Goal: Transaction & Acquisition: Purchase product/service

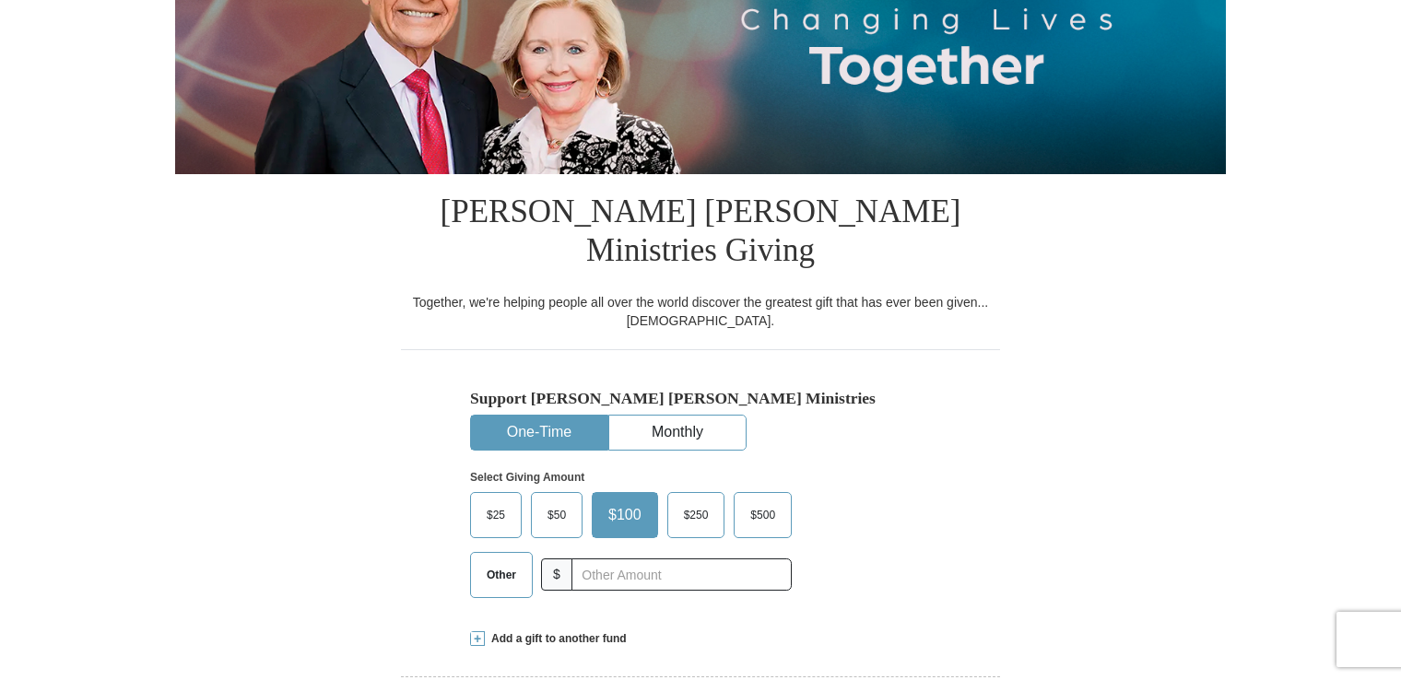
scroll to position [449, 0]
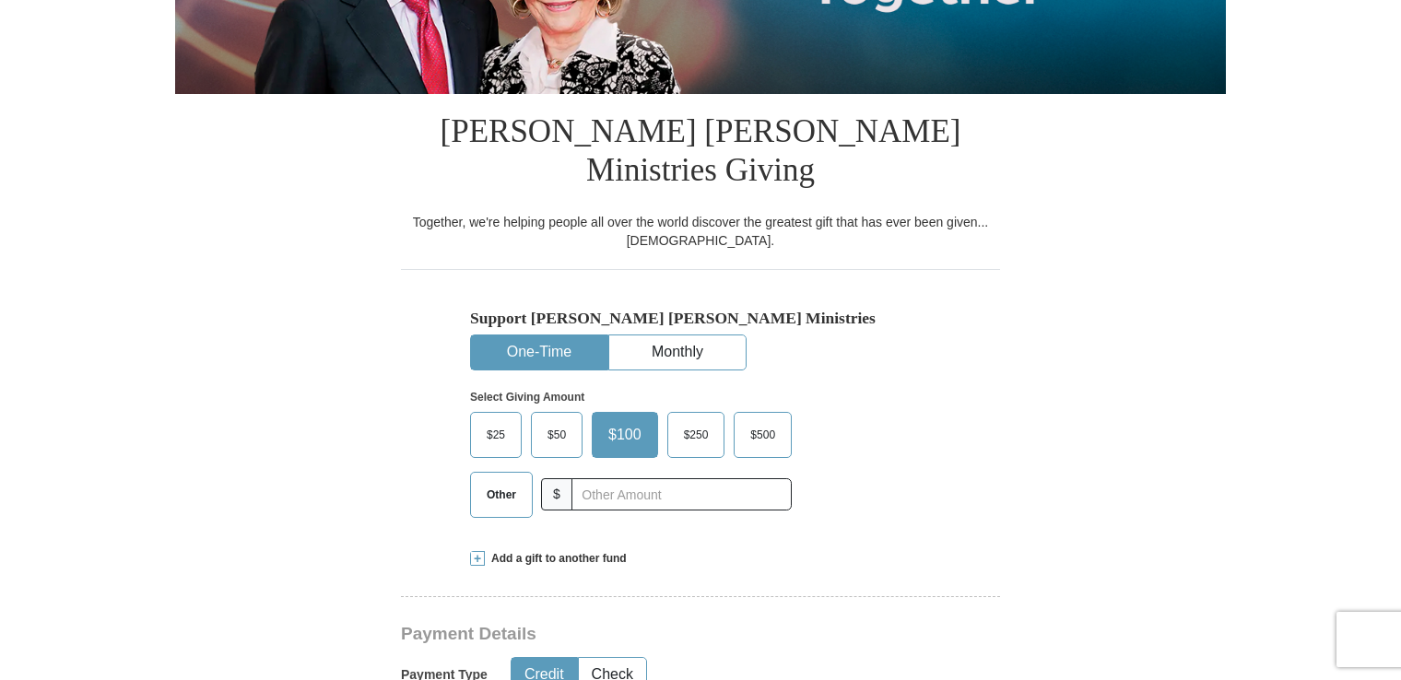
click at [498, 481] on span "Other" at bounding box center [502, 495] width 48 height 28
click at [0, 0] on input "Other" at bounding box center [0, 0] width 0 height 0
click at [478, 551] on span at bounding box center [477, 558] width 15 height 15
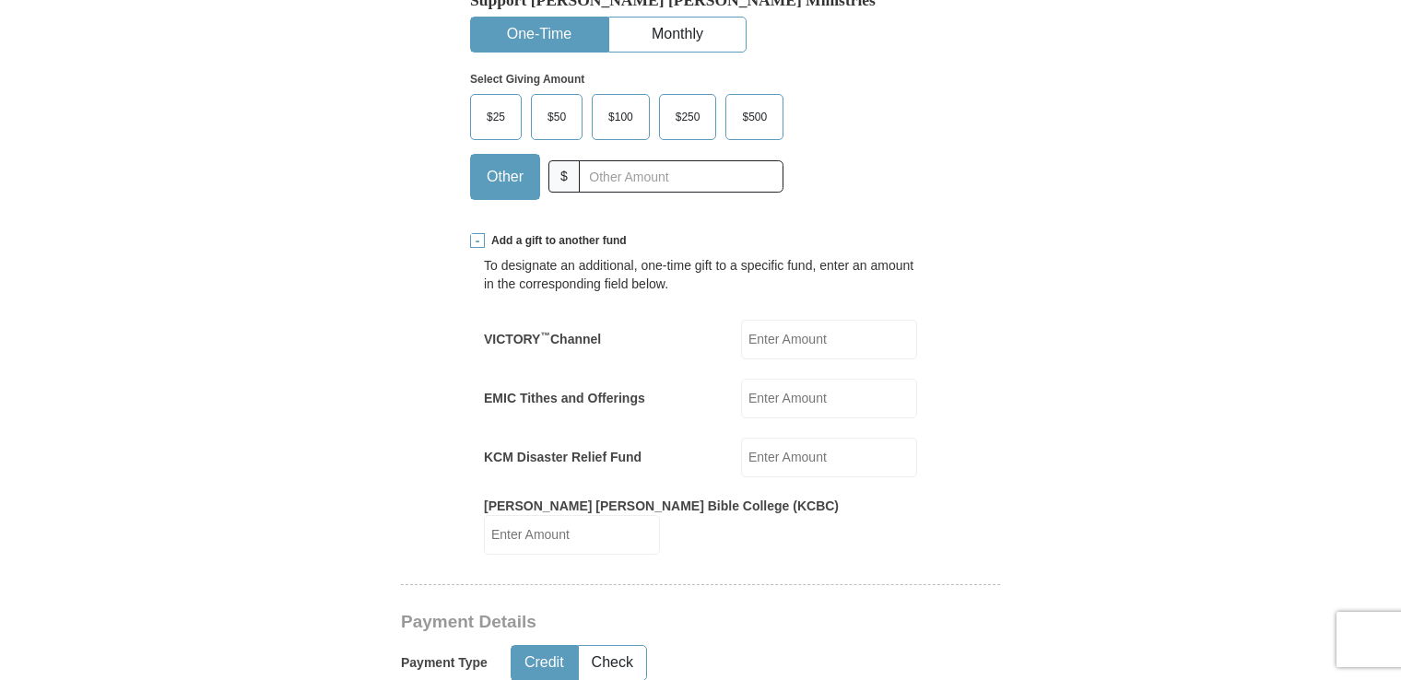
scroll to position [818, 0]
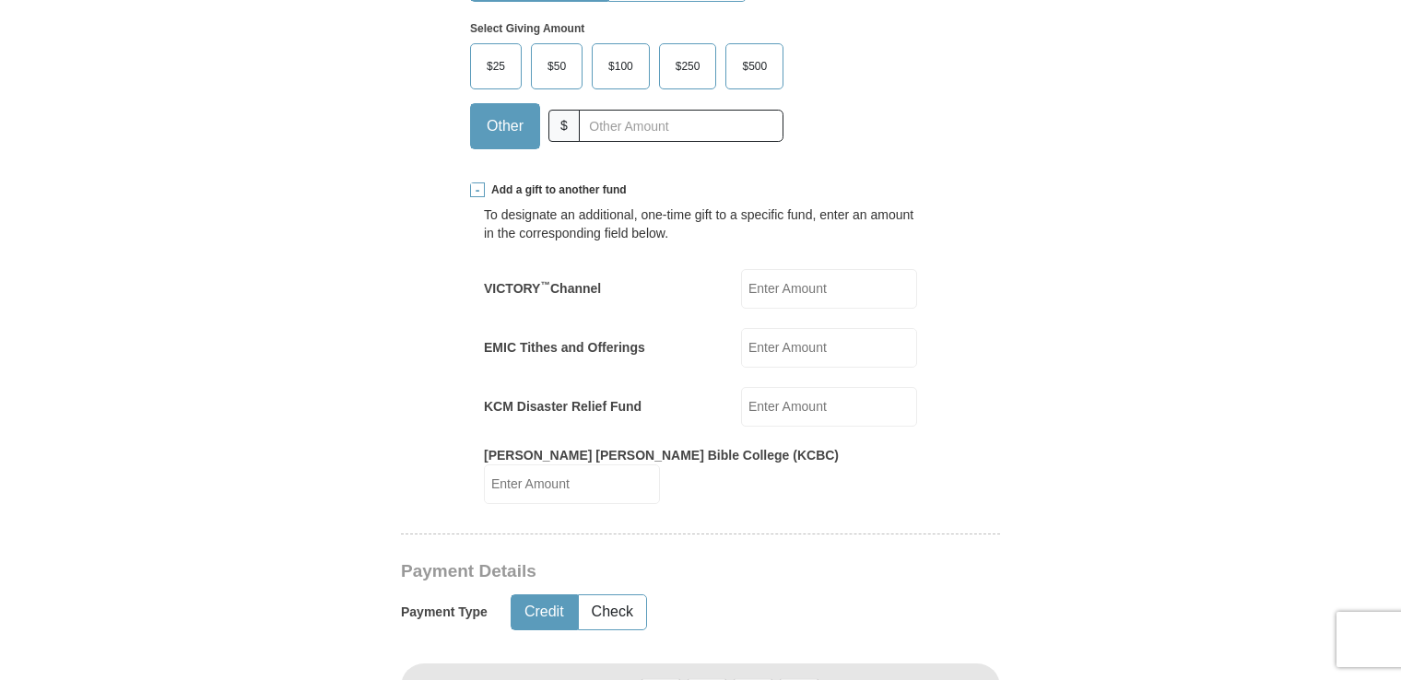
click at [752, 328] on input "EMIC Tithes and Offerings" at bounding box center [829, 348] width 176 height 40
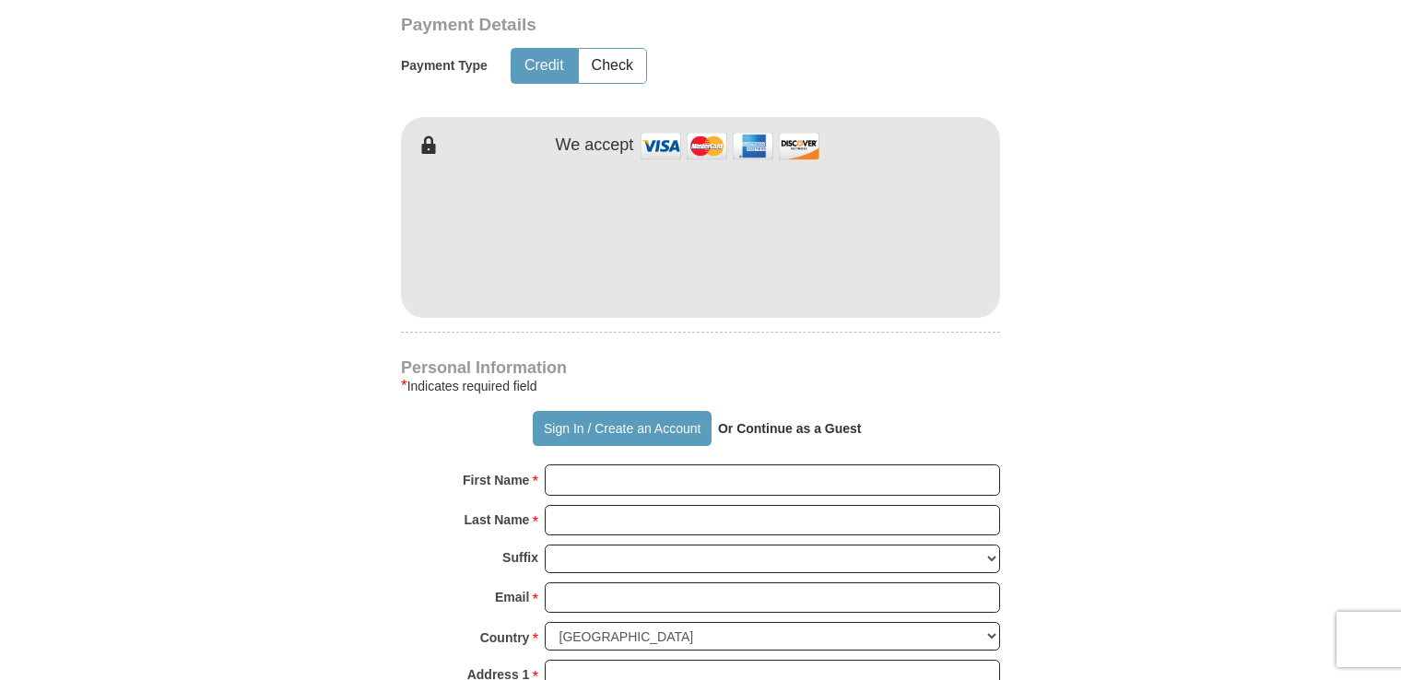
scroll to position [1463, 0]
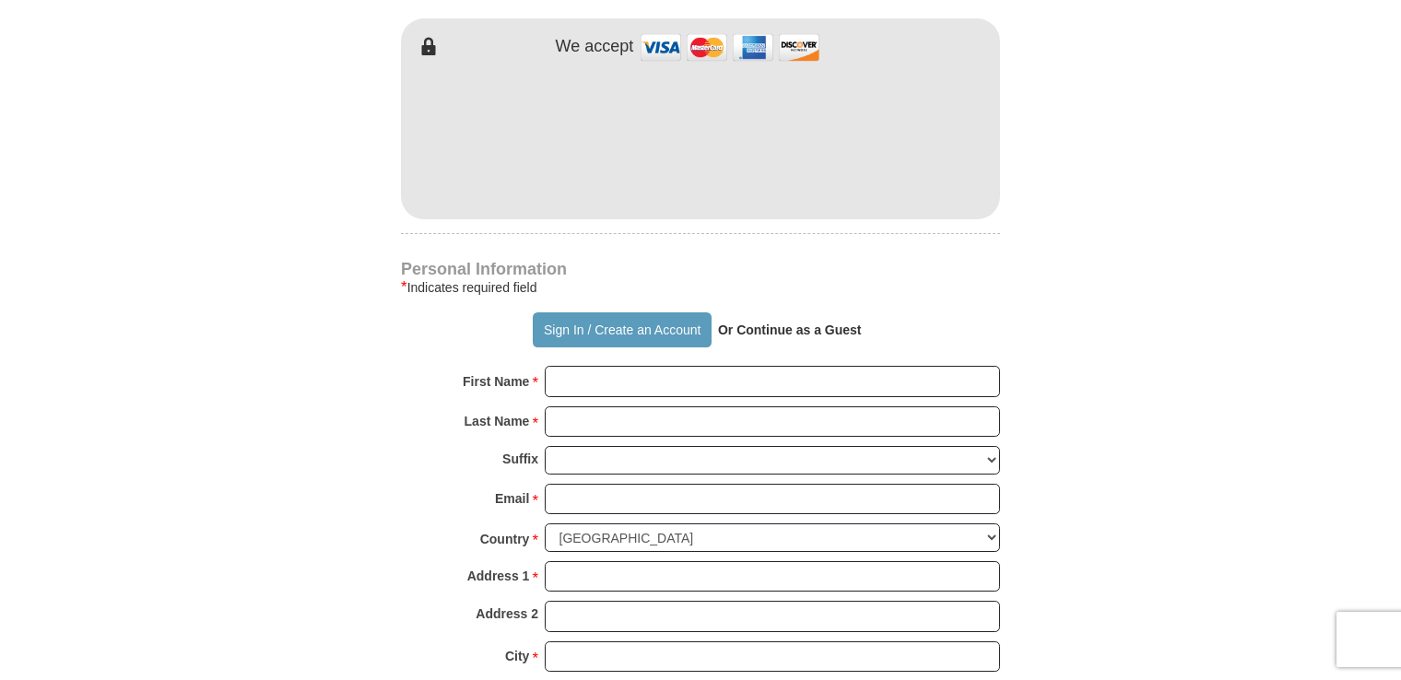
type input "244"
click at [597, 366] on input "First Name *" at bounding box center [772, 381] width 455 height 31
type input "GBOYEGA"
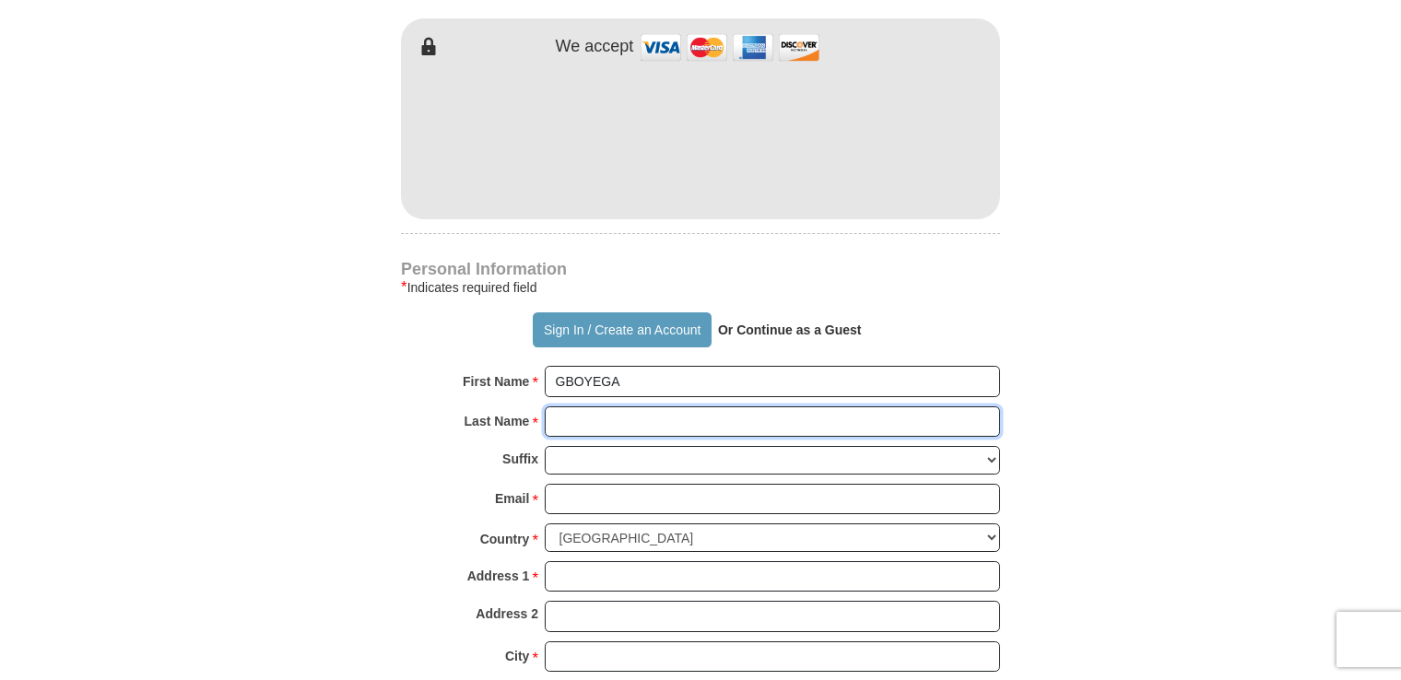
type input "ADEBAYO"
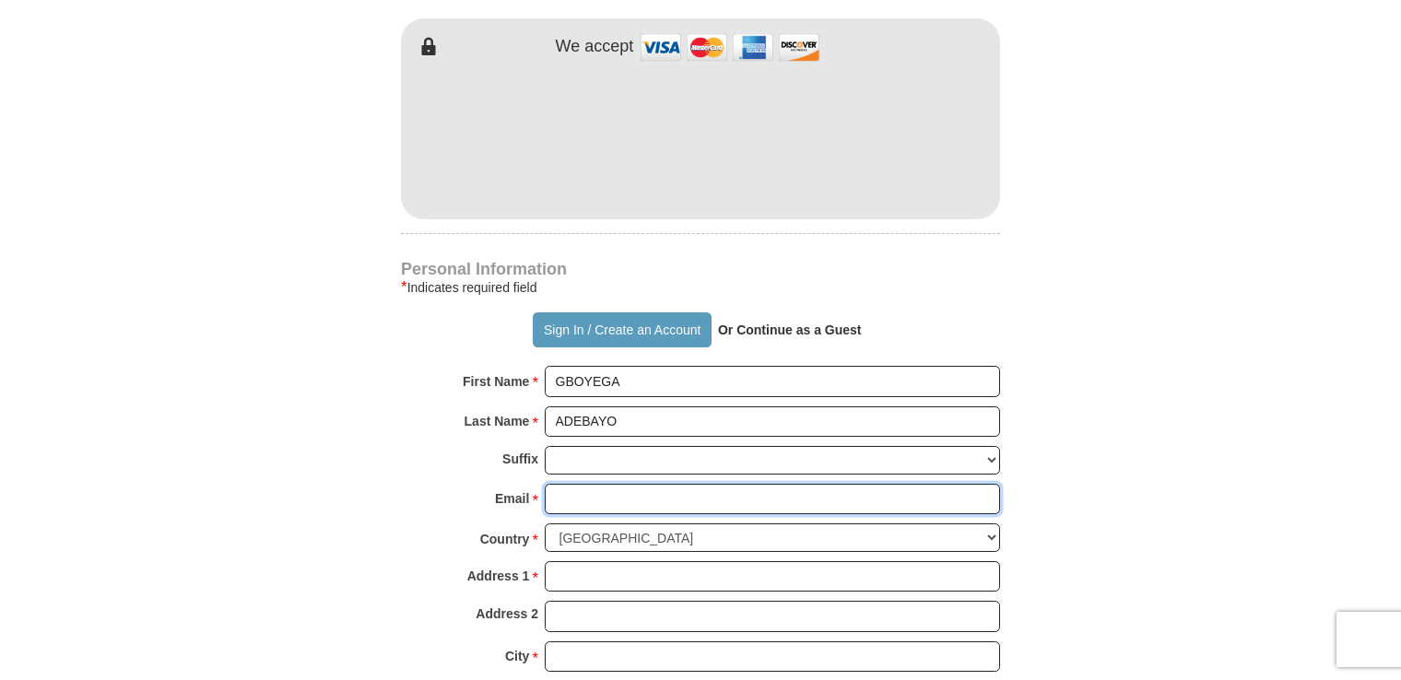
type input "[EMAIL_ADDRESS][DOMAIN_NAME]"
select select "GB"
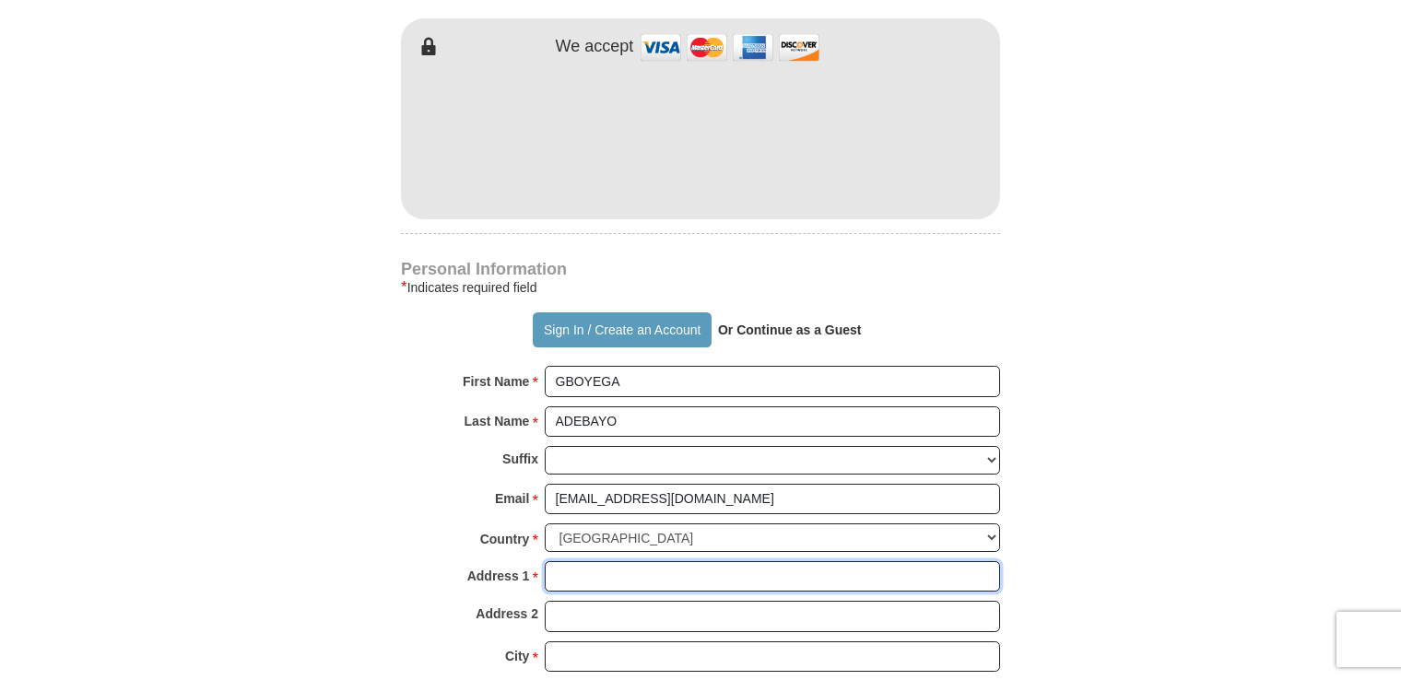
type input "[STREET_ADDRESS][PERSON_NAME][PERSON_NAME]"
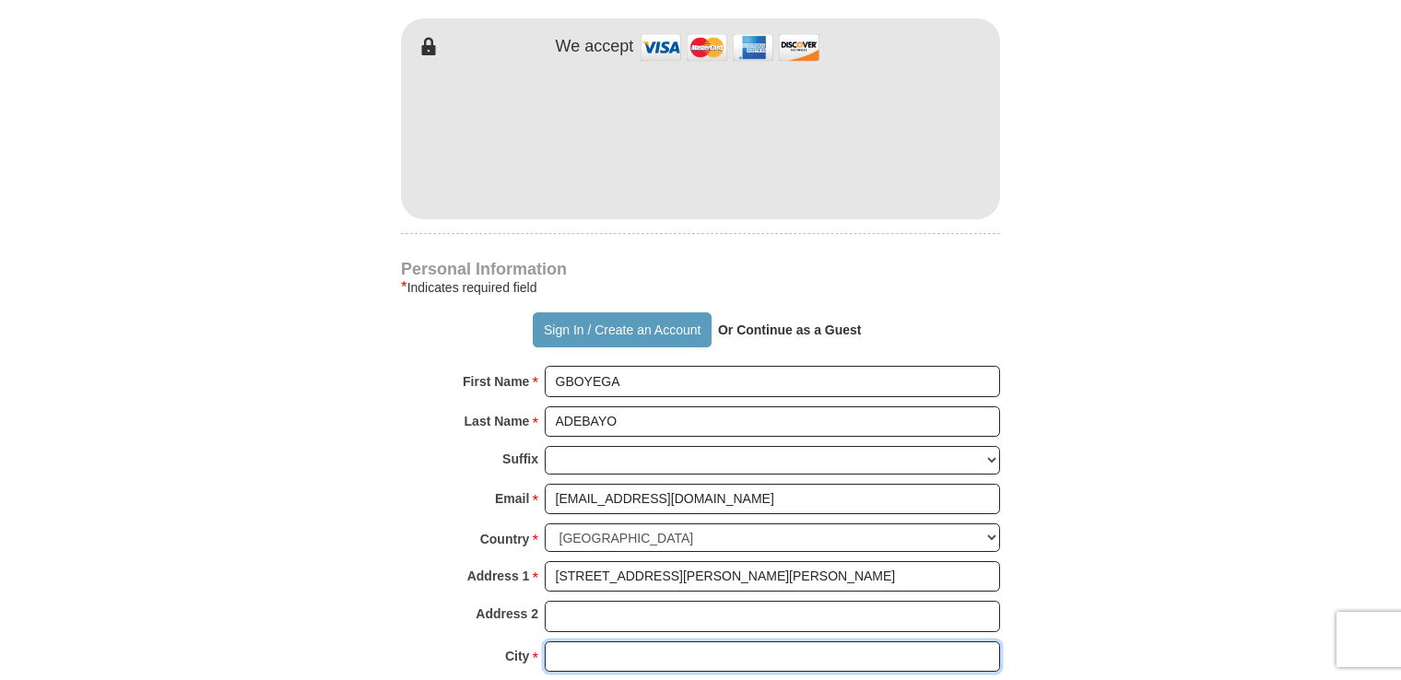
type input "[GEOGRAPHIC_DATA]"
type input "SO19 9RF"
type input "07438287797"
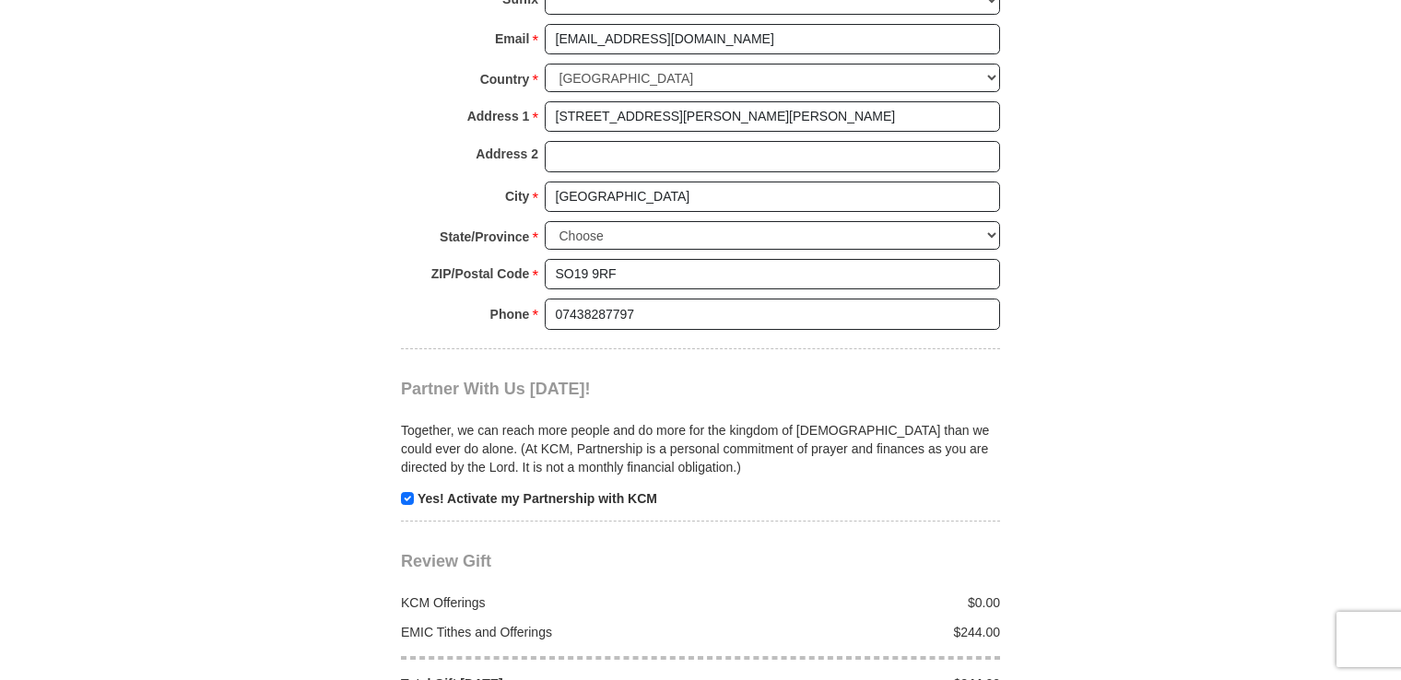
scroll to position [1924, 0]
click at [983, 220] on select "Choose Antrim [GEOGRAPHIC_DATA] [GEOGRAPHIC_DATA] [GEOGRAPHIC_DATA] [GEOGRAPHIC…" at bounding box center [772, 234] width 455 height 29
select select "HANTS"
click at [545, 220] on select "Choose Antrim [GEOGRAPHIC_DATA] [GEOGRAPHIC_DATA] [GEOGRAPHIC_DATA] [GEOGRAPHIC…" at bounding box center [772, 234] width 455 height 29
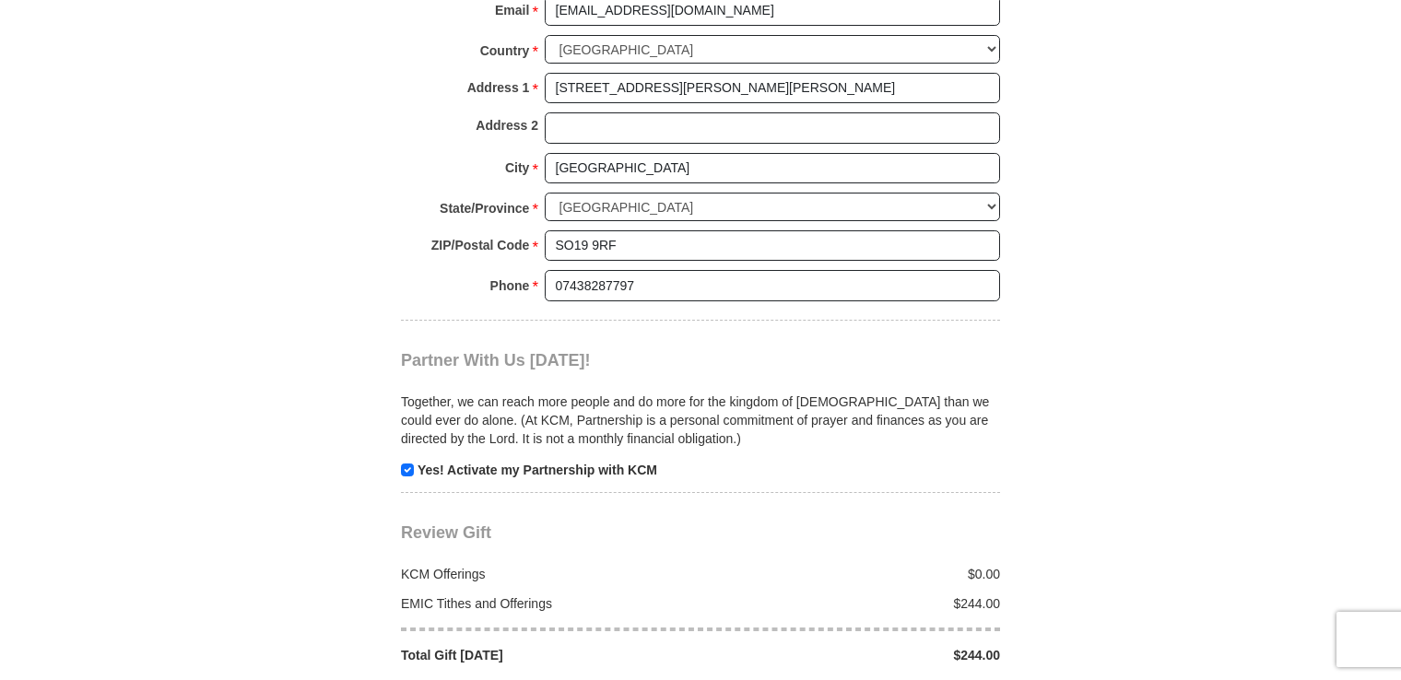
scroll to position [2109, 0]
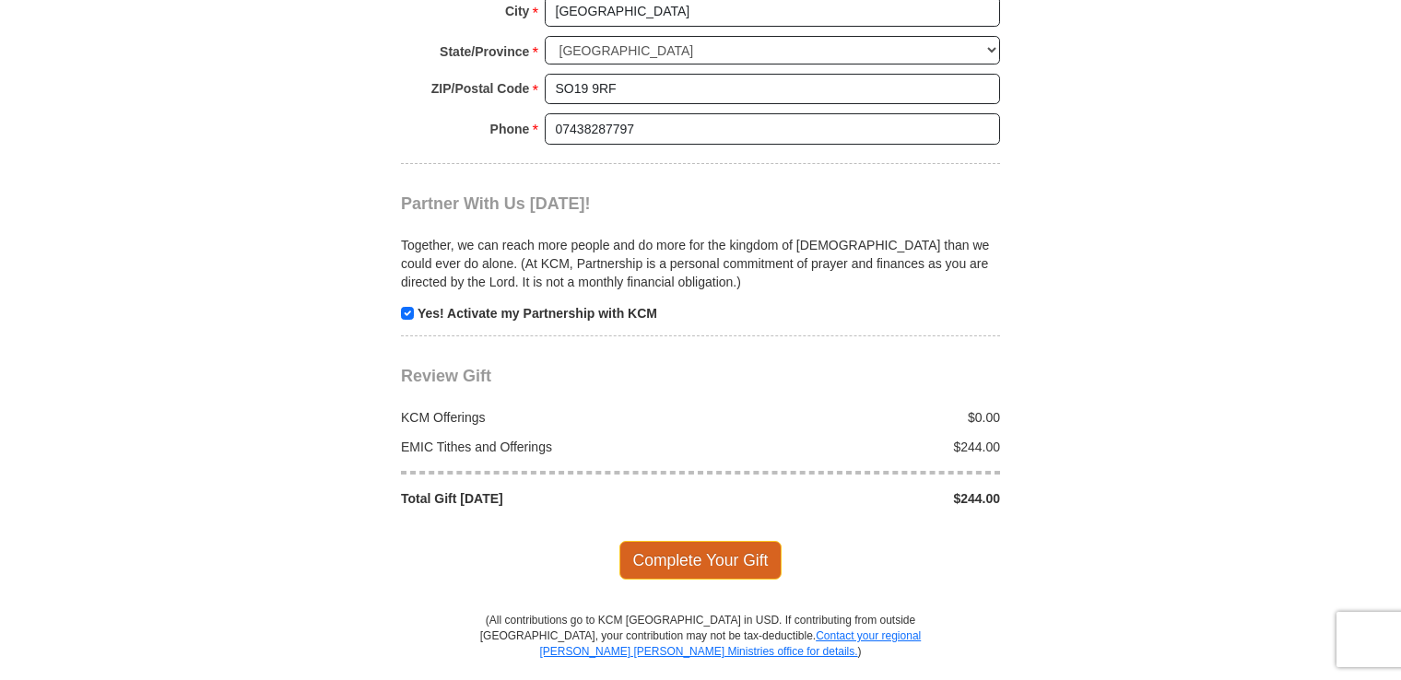
click at [714, 541] on span "Complete Your Gift" at bounding box center [701, 560] width 163 height 39
